Goal: Navigation & Orientation: Understand site structure

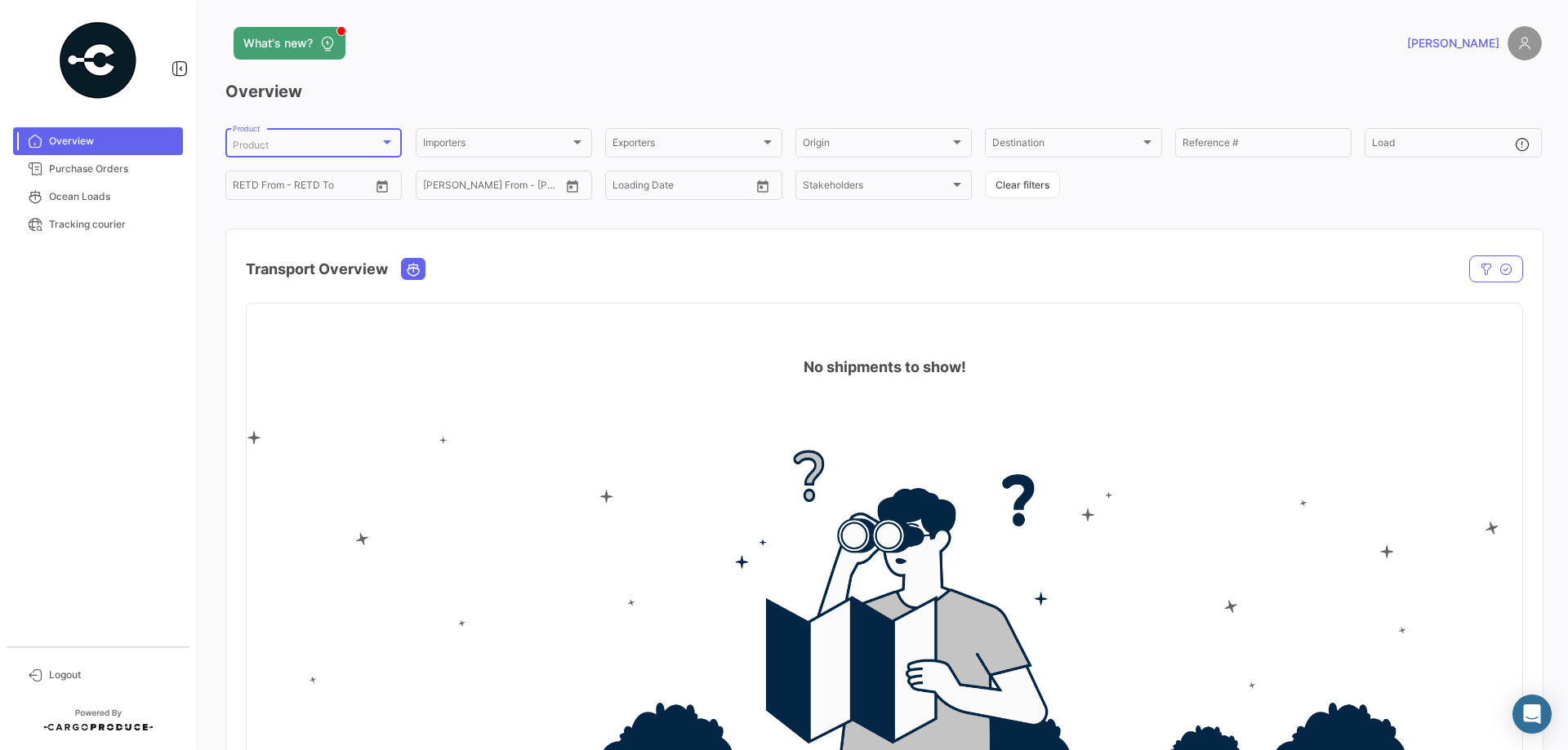
click at [377, 144] on div "Product" at bounding box center [306, 146] width 147 height 12
click at [486, 29] on div at bounding box center [784, 375] width 1568 height 750
click at [545, 147] on div "Importers" at bounding box center [497, 146] width 147 height 12
click at [545, 48] on div at bounding box center [784, 375] width 1568 height 750
click at [93, 168] on span "Purchase Orders" at bounding box center [112, 169] width 127 height 14
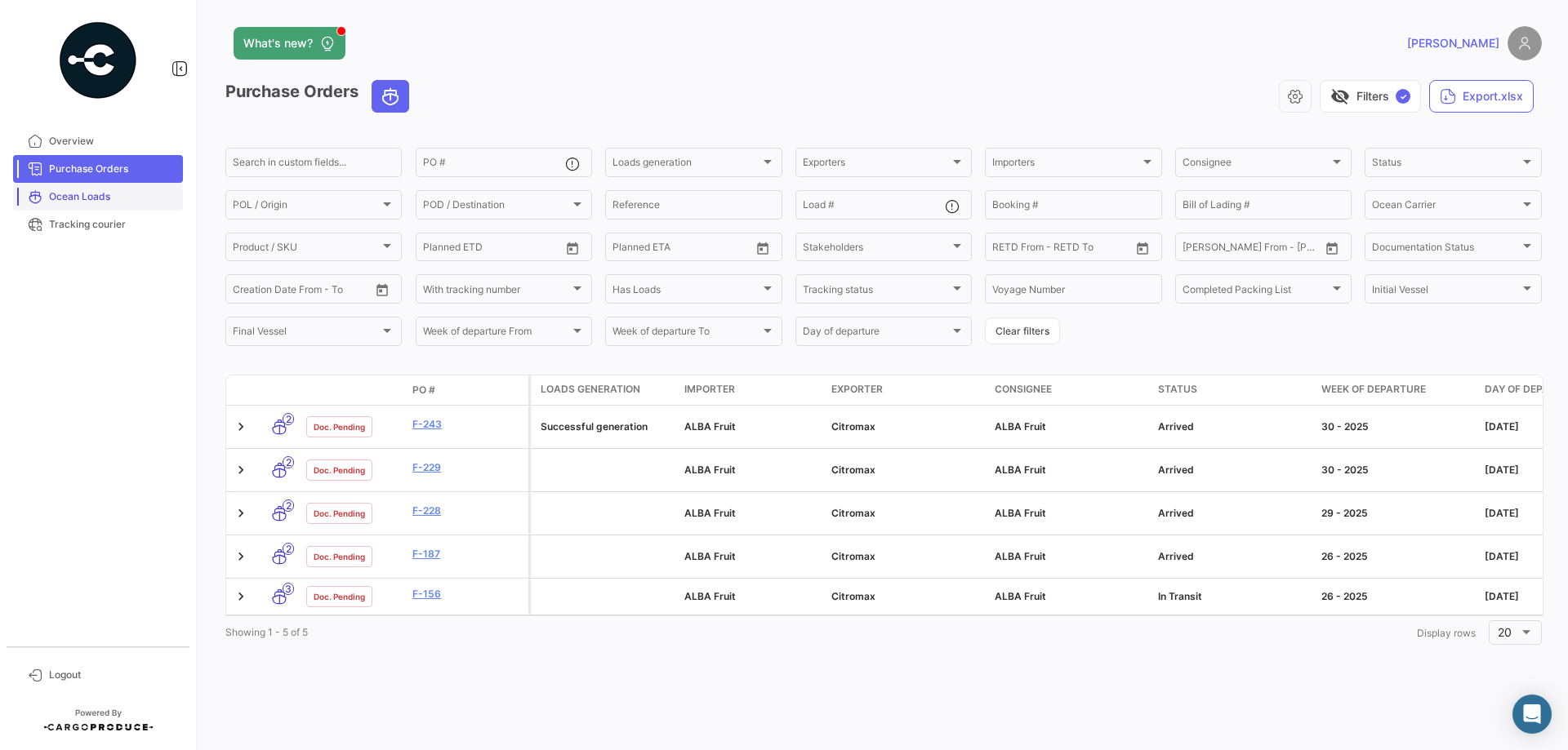
click at [84, 193] on span "Ocean Loads" at bounding box center [112, 196] width 127 height 14
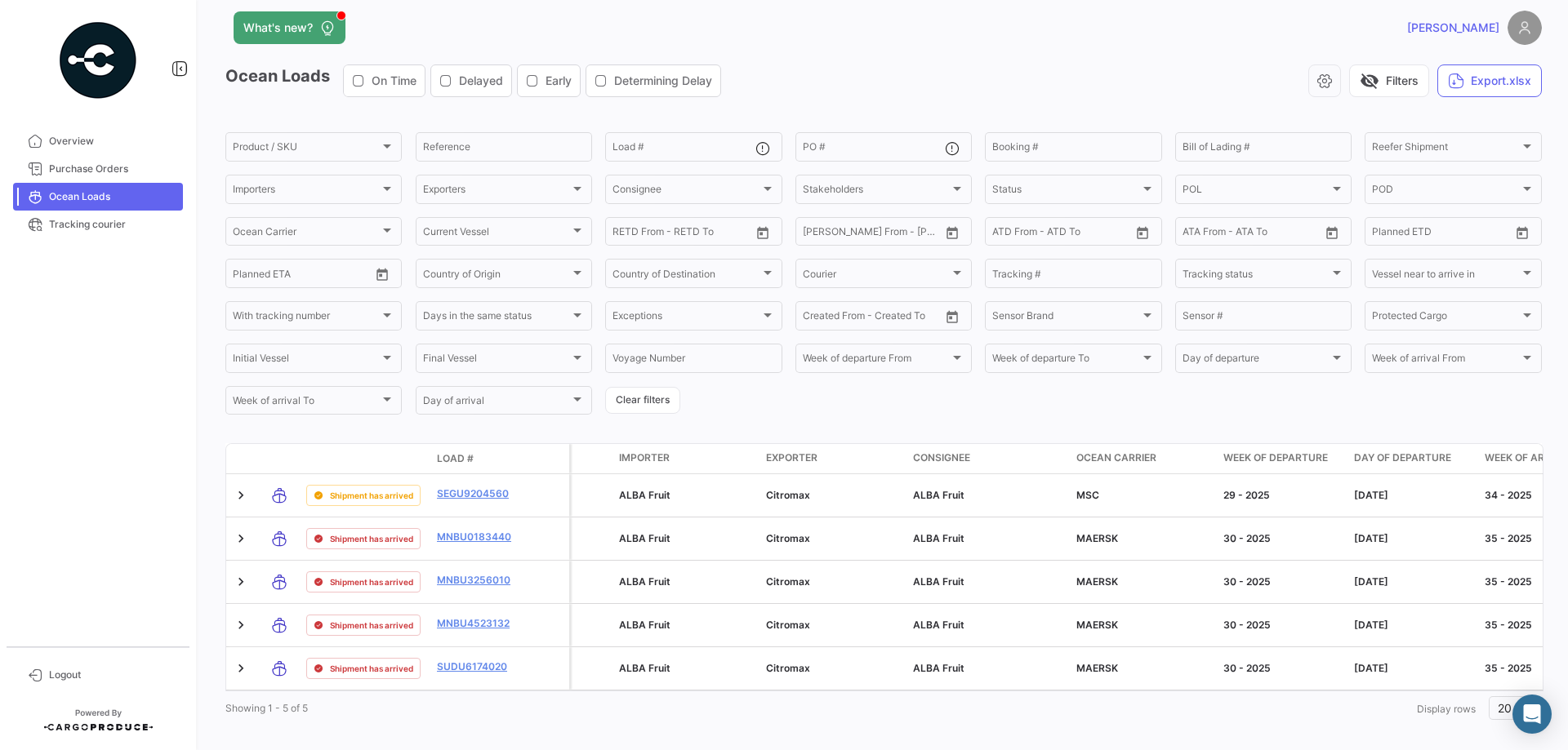
scroll to position [40, 0]
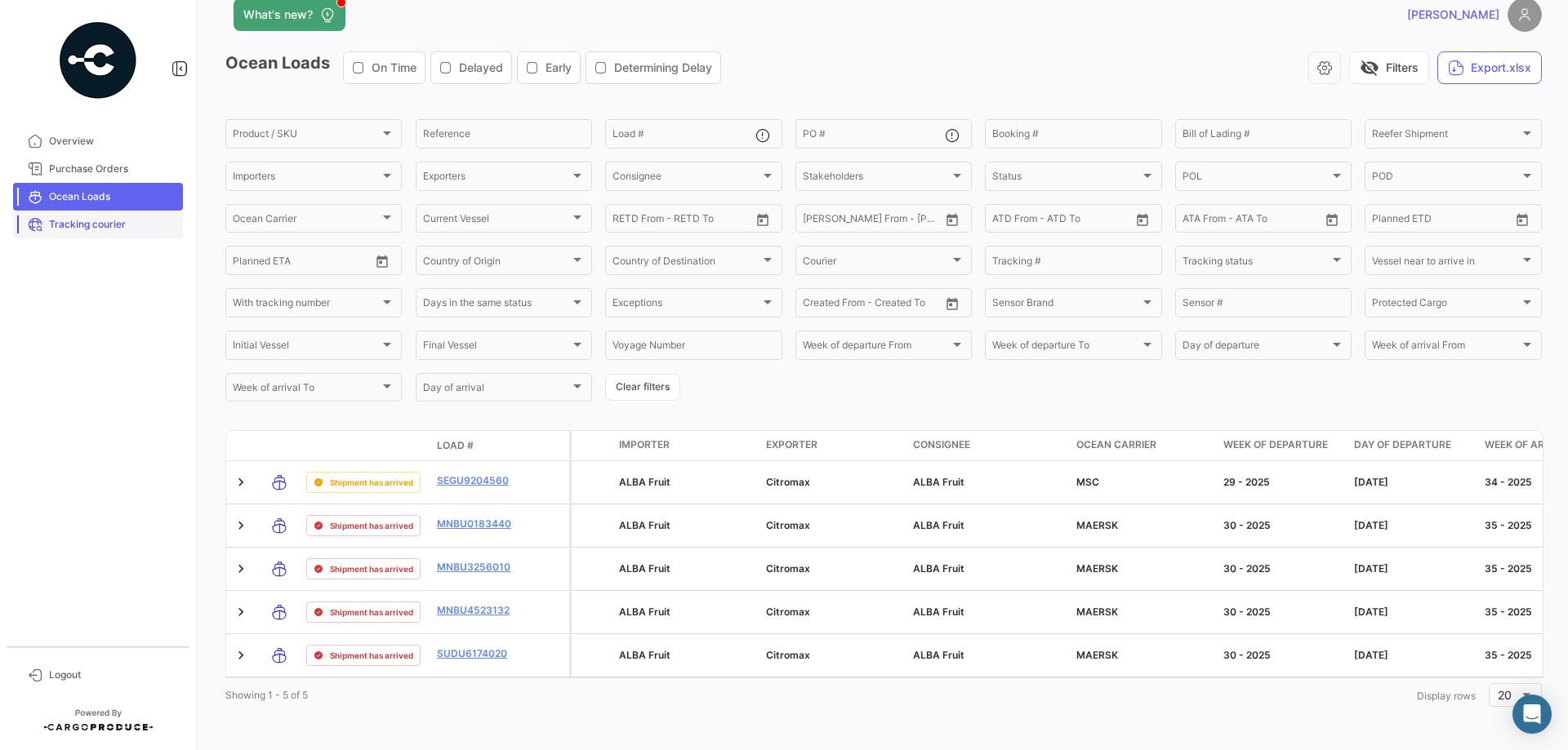
click at [45, 219] on link "Tracking courier" at bounding box center [99, 224] width 170 height 28
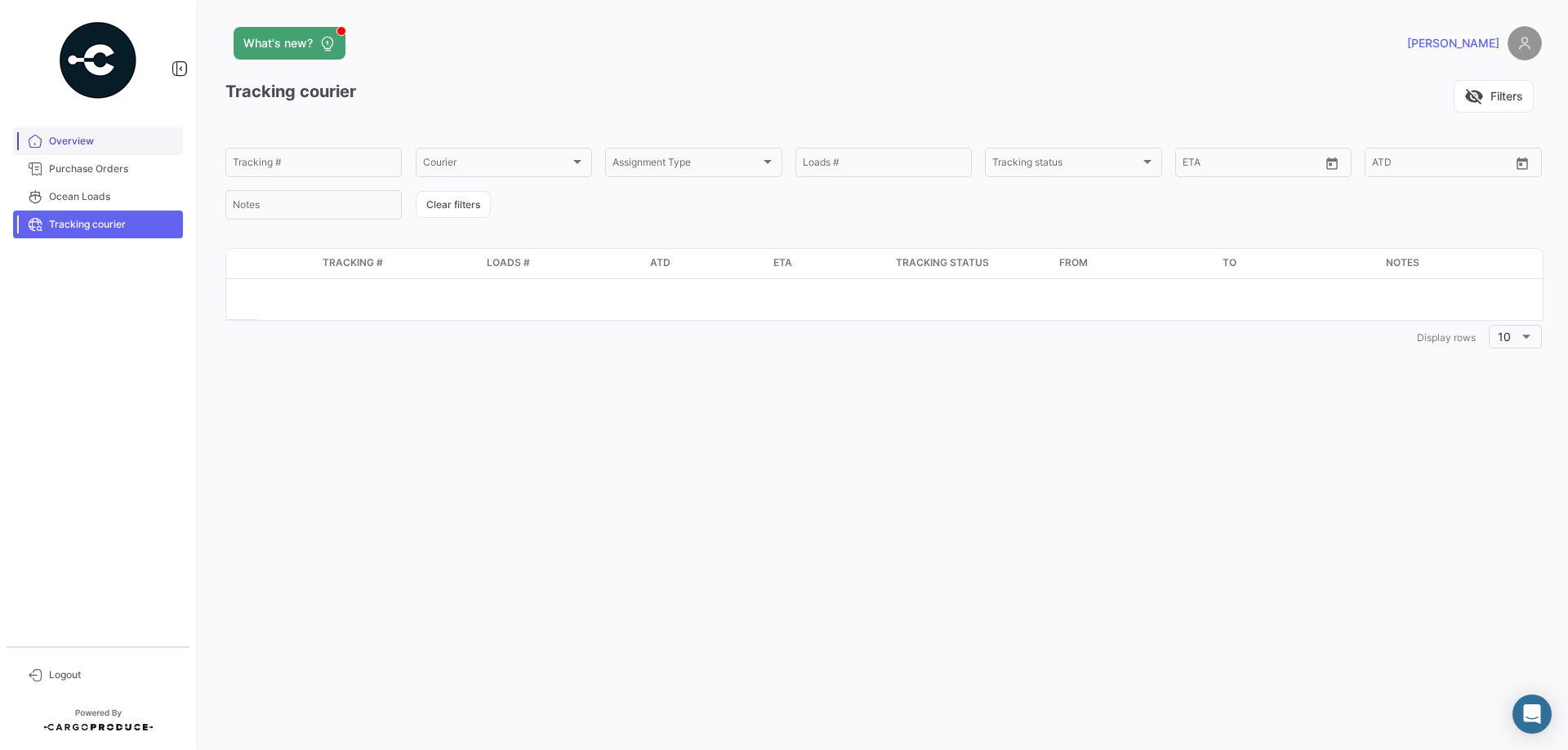
click at [70, 142] on span "Overview" at bounding box center [112, 141] width 127 height 14
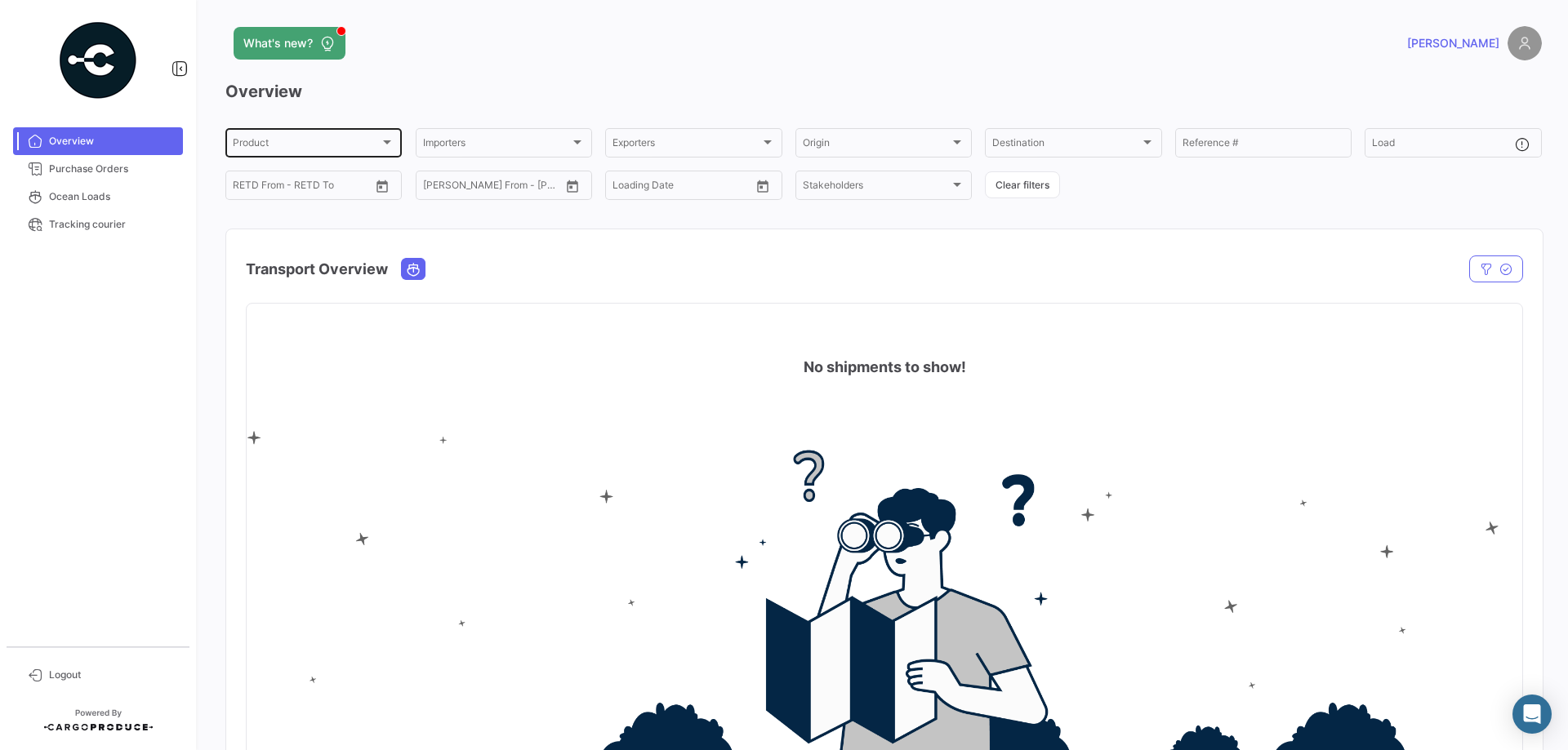
click at [362, 136] on div "Product Product" at bounding box center [314, 142] width 162 height 32
drag, startPoint x: 474, startPoint y: 56, endPoint x: 721, endPoint y: 38, distance: 247.7
click at [474, 55] on div at bounding box center [784, 375] width 1568 height 750
